Goal: Check status: Check status

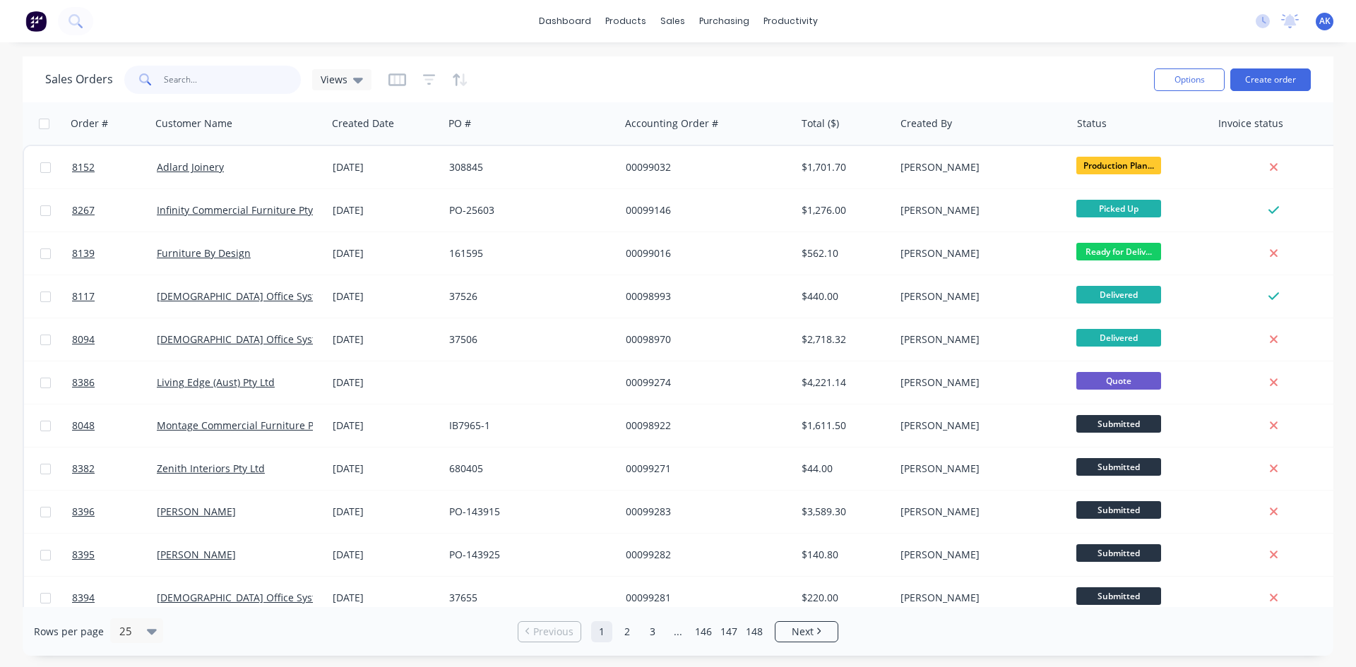
click at [234, 83] on input "text" at bounding box center [233, 80] width 138 height 28
type input "99171"
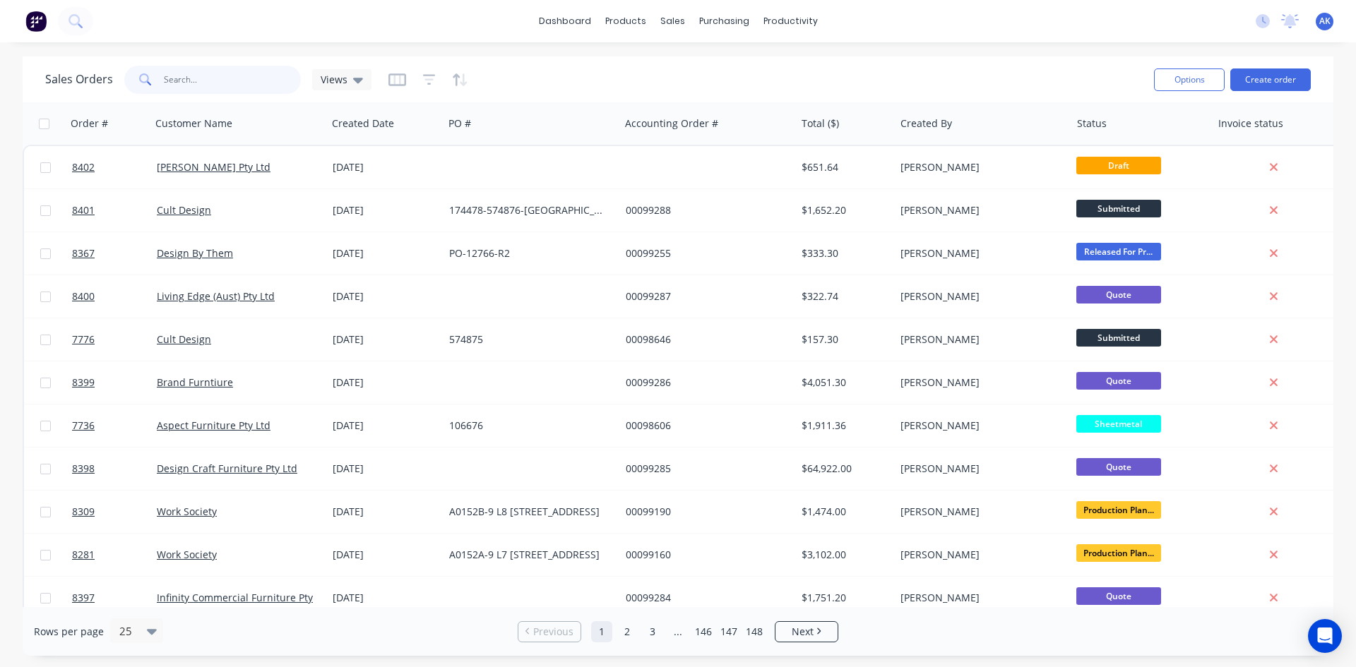
click at [233, 78] on input "text" at bounding box center [233, 80] width 138 height 28
type input "99171"
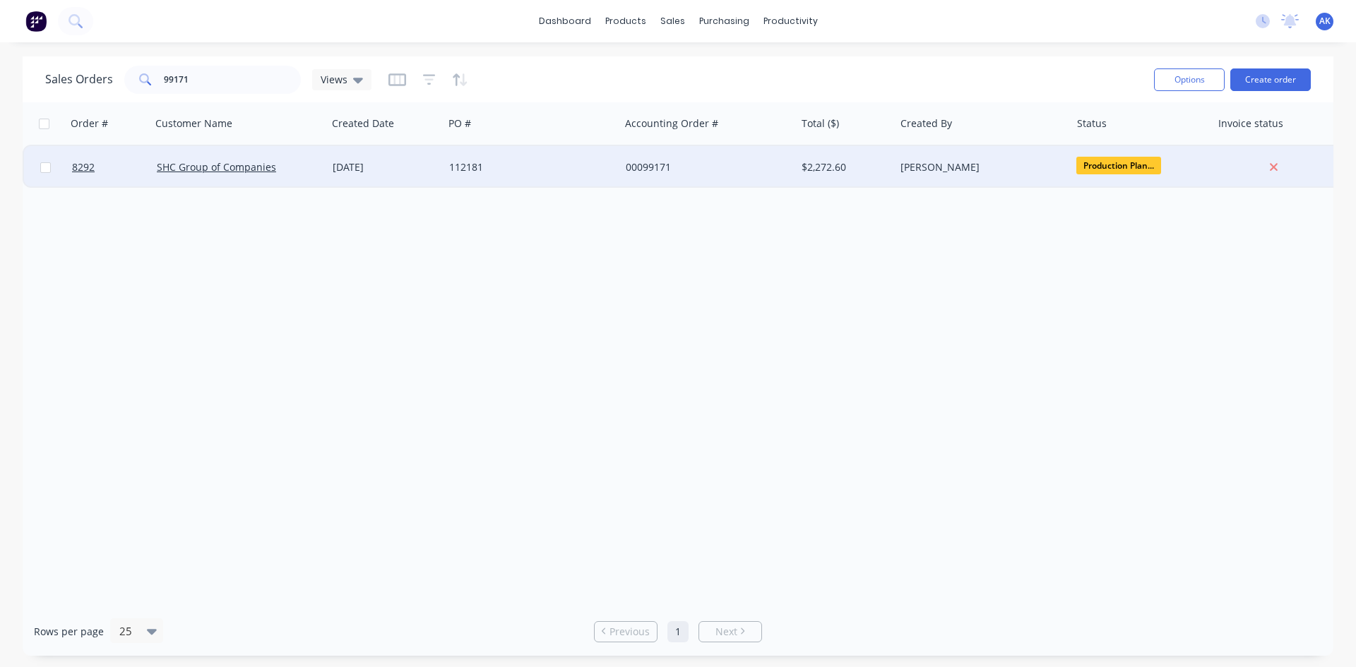
click at [496, 170] on div "112181" at bounding box center [527, 167] width 157 height 14
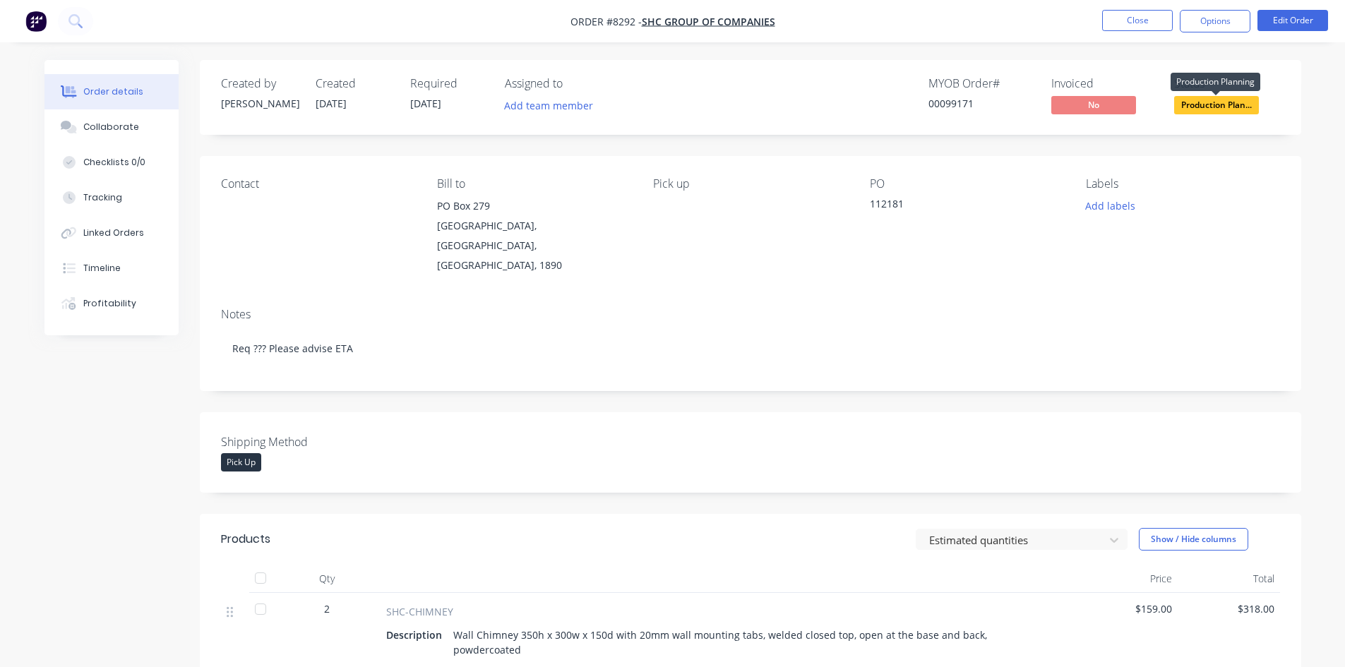
click at [1219, 103] on span "Production Plan..." at bounding box center [1216, 105] width 85 height 18
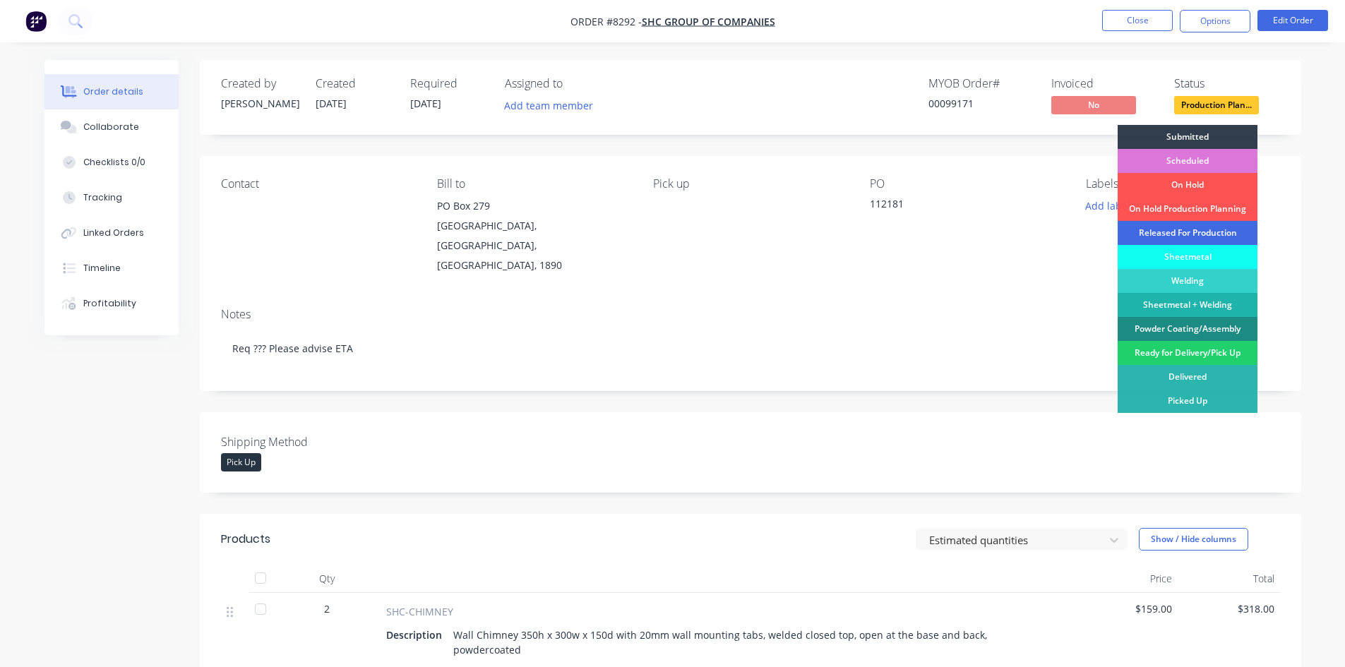
click at [1167, 227] on div "Released For Production" at bounding box center [1188, 233] width 140 height 24
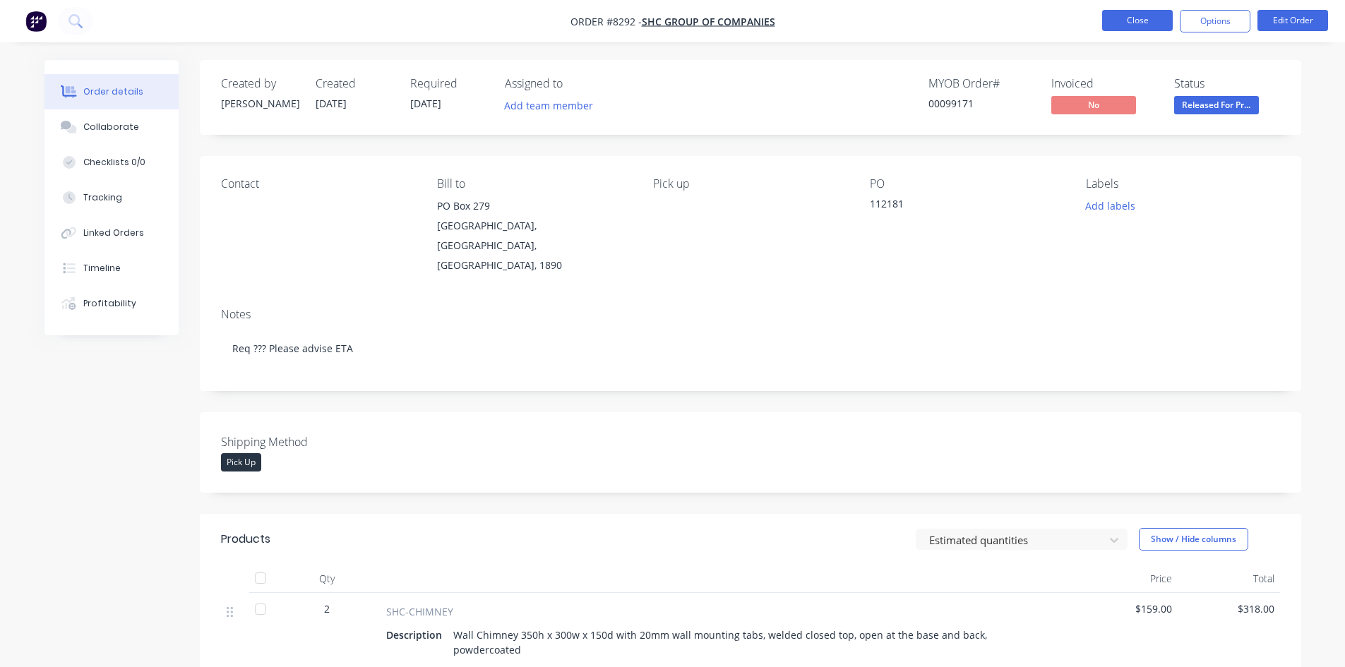
click at [1150, 23] on button "Close" at bounding box center [1137, 20] width 71 height 21
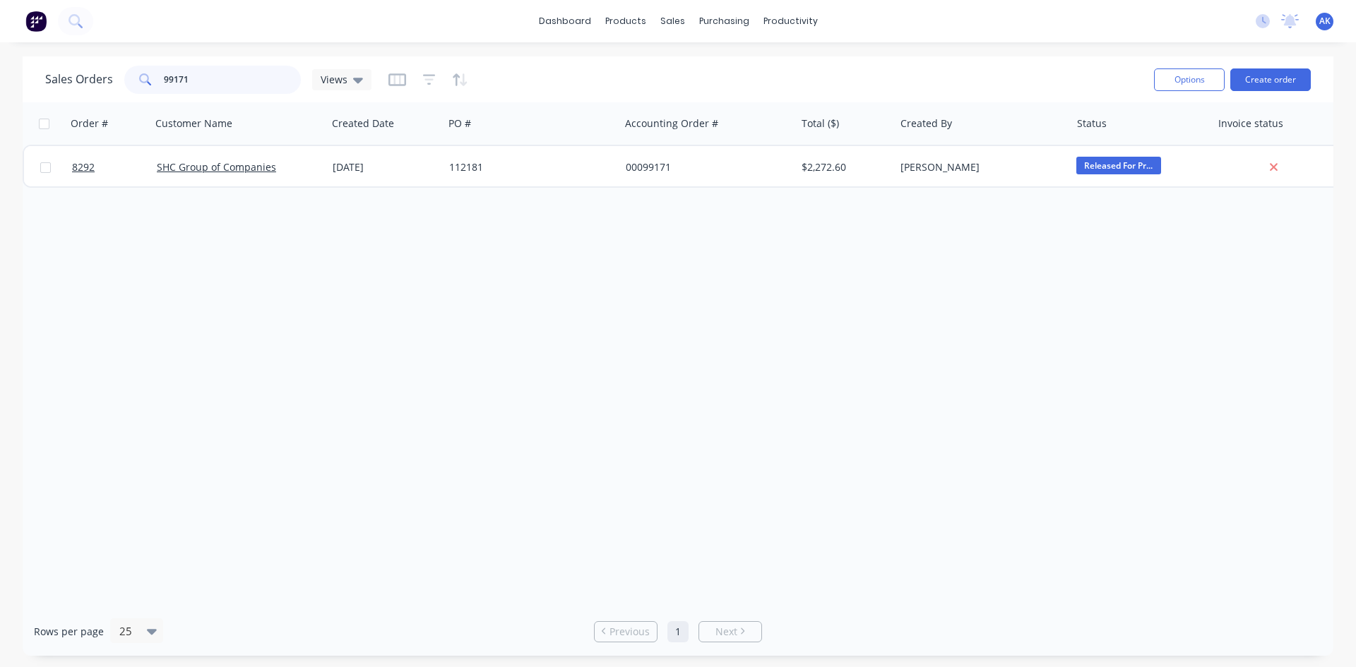
click at [207, 78] on input "99171" at bounding box center [233, 80] width 138 height 28
type input "99192"
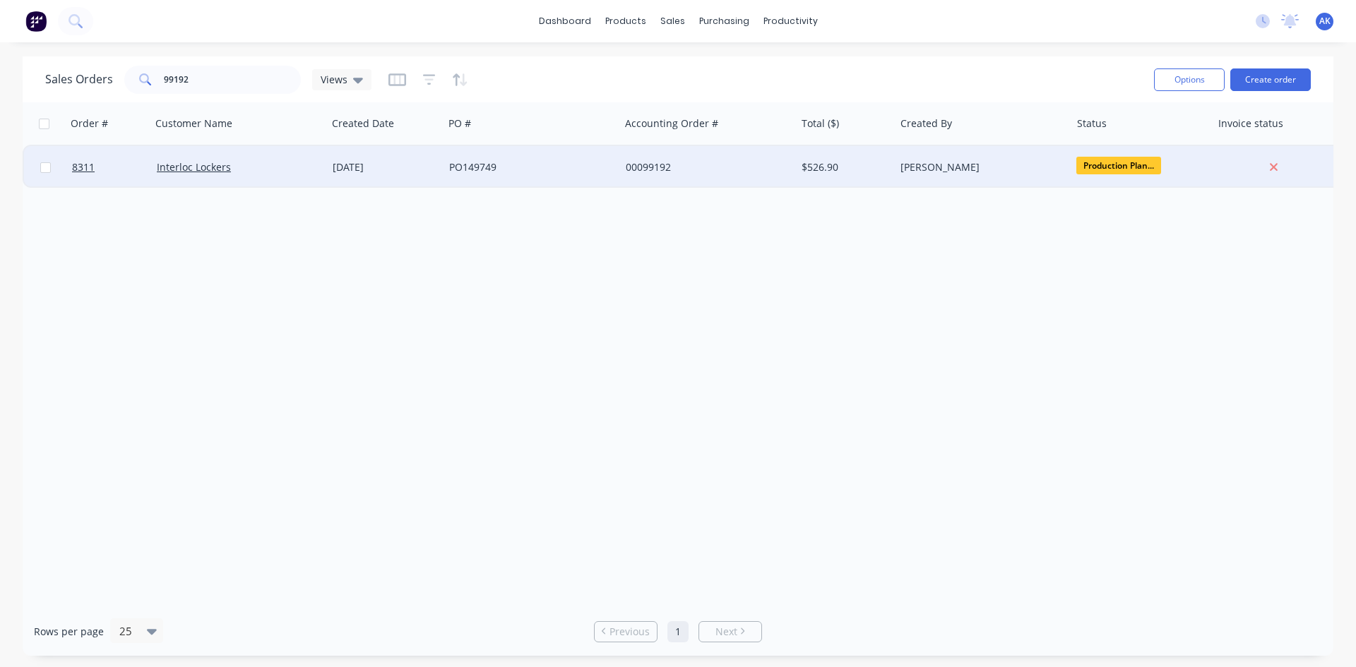
click at [524, 182] on div "PO149749" at bounding box center [532, 167] width 176 height 42
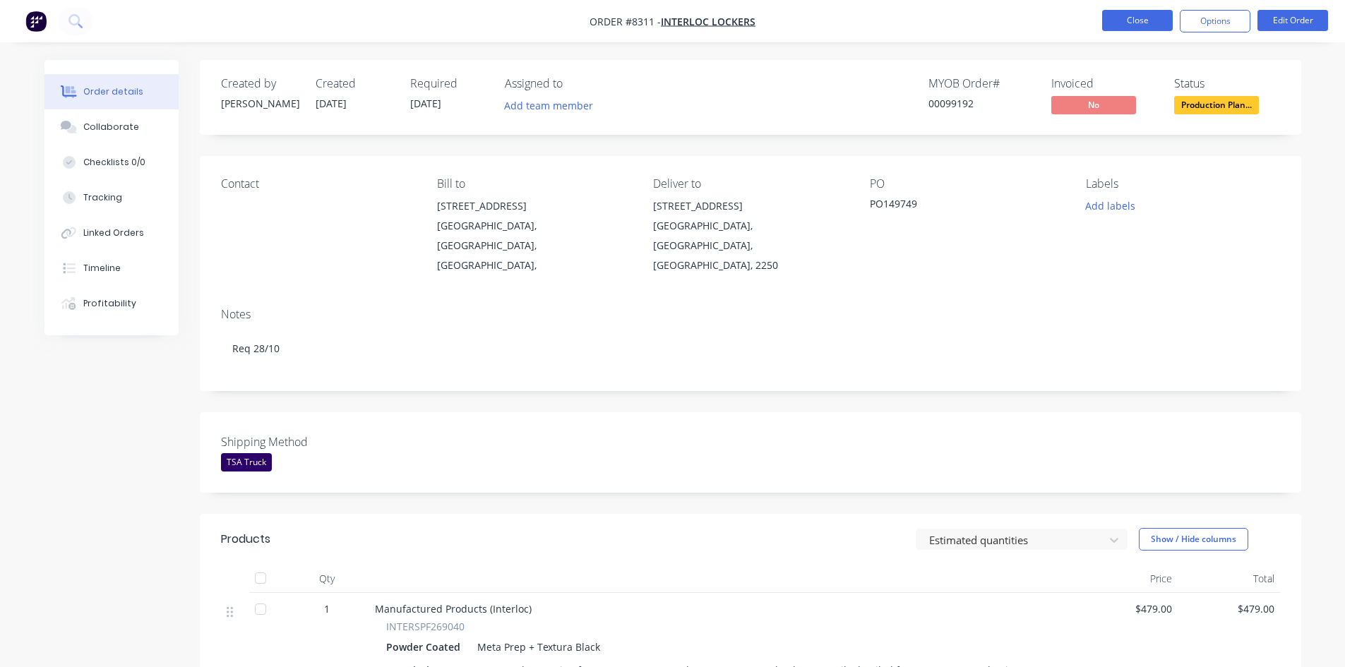
click at [1124, 18] on button "Close" at bounding box center [1137, 20] width 71 height 21
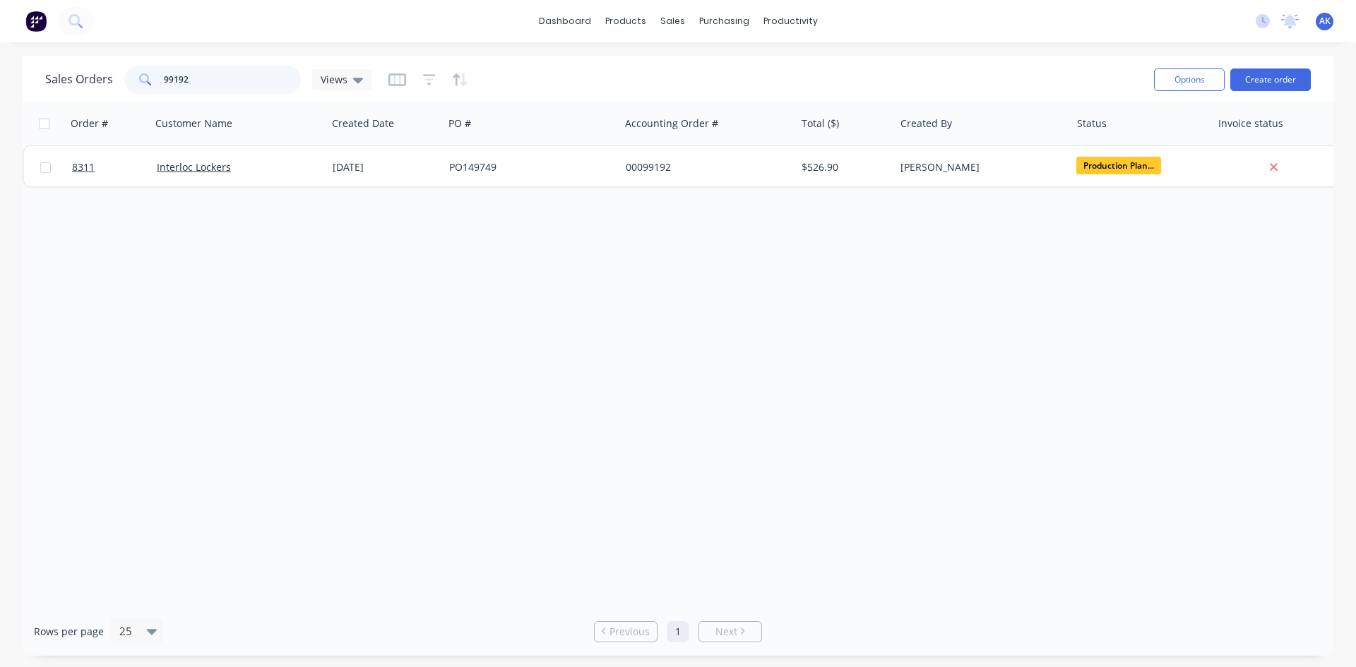
drag, startPoint x: 204, startPoint y: 89, endPoint x: 131, endPoint y: 83, distance: 73.0
click at [131, 83] on div "99192" at bounding box center [212, 80] width 177 height 28
type input "98735"
